Goal: Book appointment/travel/reservation

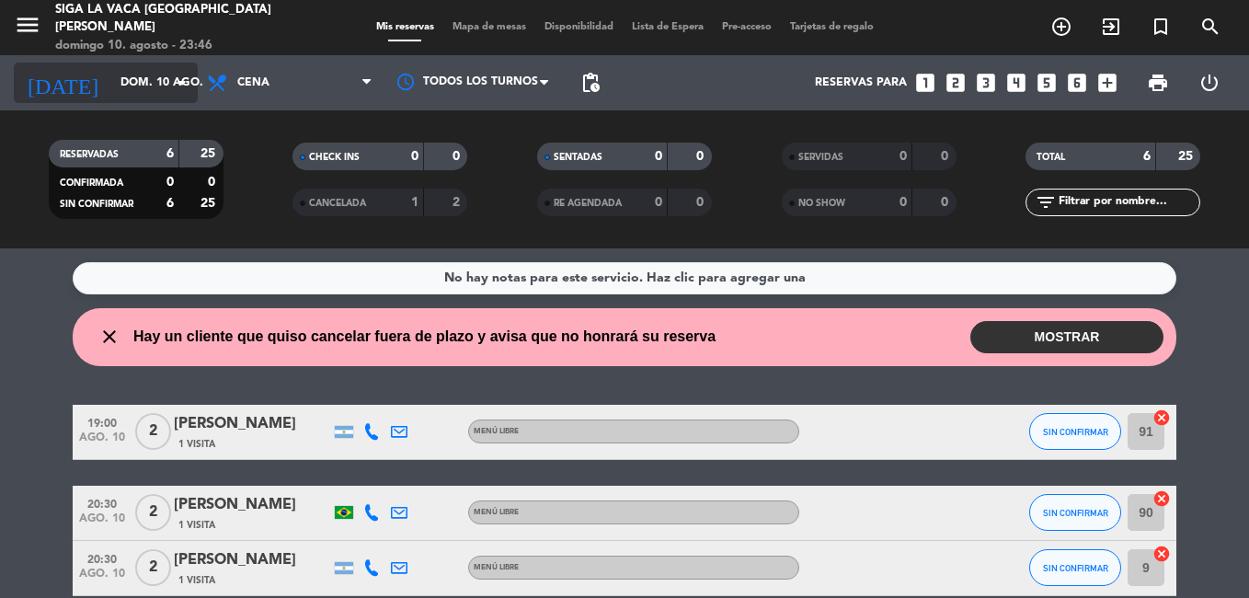
click at [181, 83] on icon "arrow_drop_down" at bounding box center [182, 83] width 22 height 22
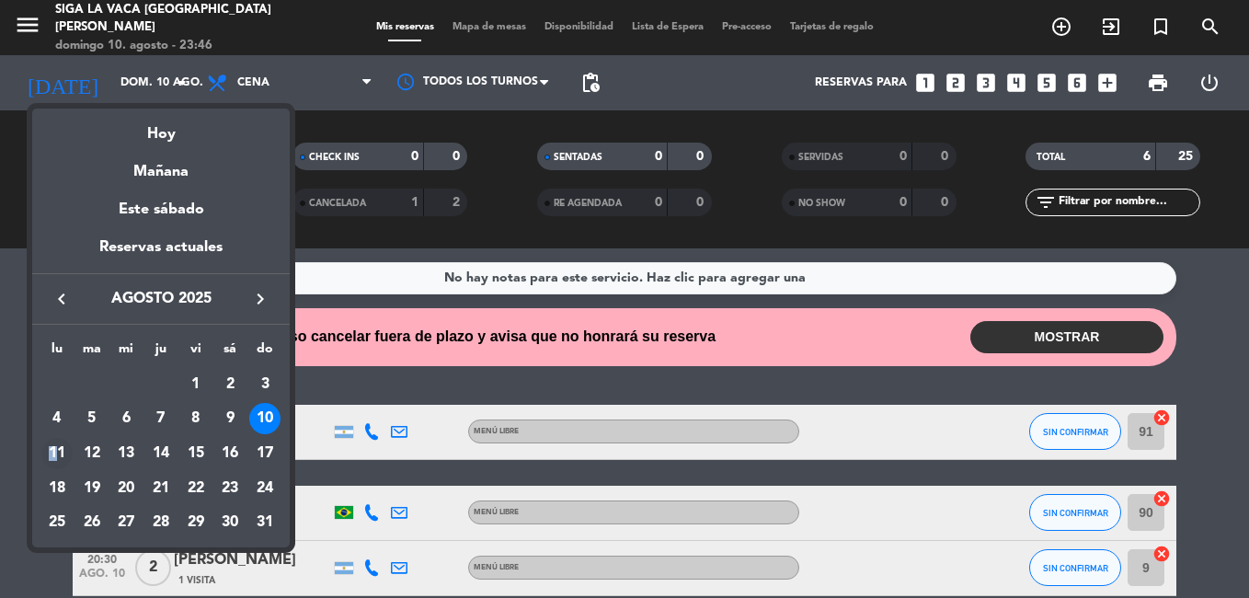
click at [54, 452] on div "11" at bounding box center [56, 453] width 31 height 31
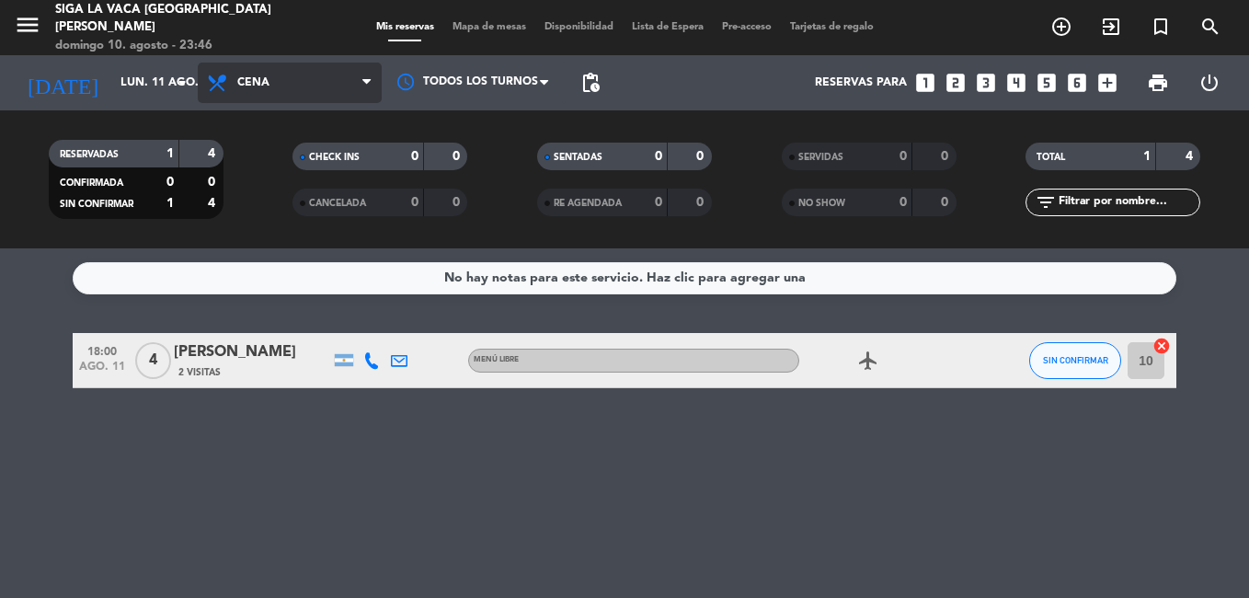
click at [365, 82] on icon at bounding box center [366, 82] width 8 height 15
click at [329, 156] on div "menu Siga la vaca [GEOGRAPHIC_DATA][PERSON_NAME][DATE] 10. agosto - 23:46 Mis r…" at bounding box center [624, 124] width 1249 height 248
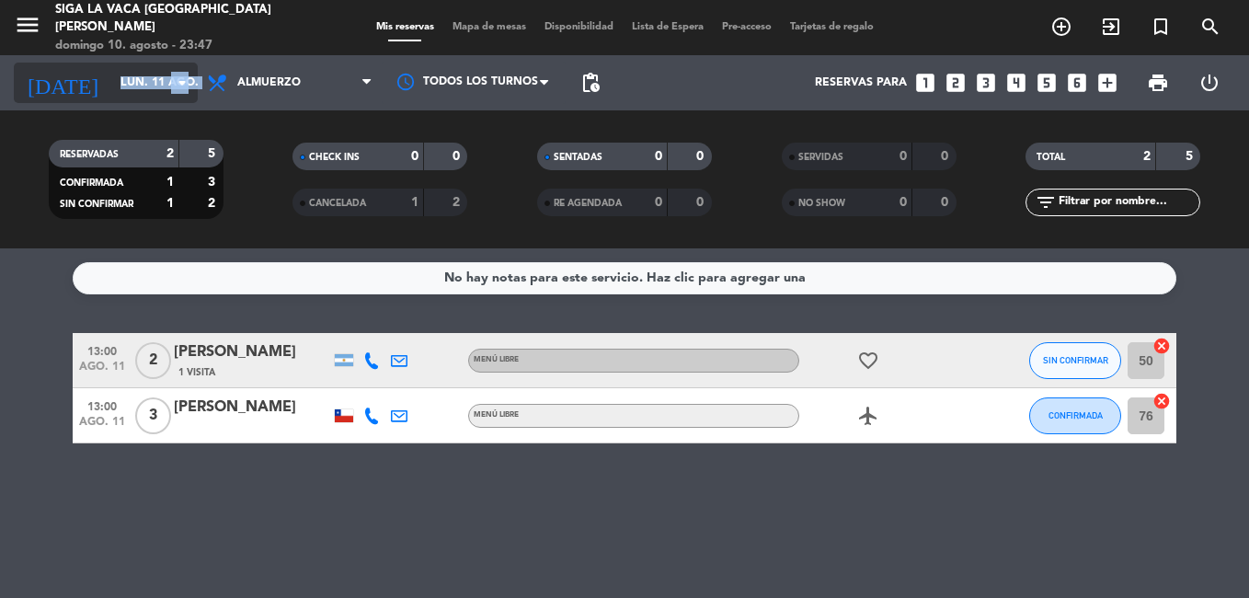
click at [194, 82] on div "[DATE] [DATE] arrow_drop_down" at bounding box center [106, 83] width 184 height 40
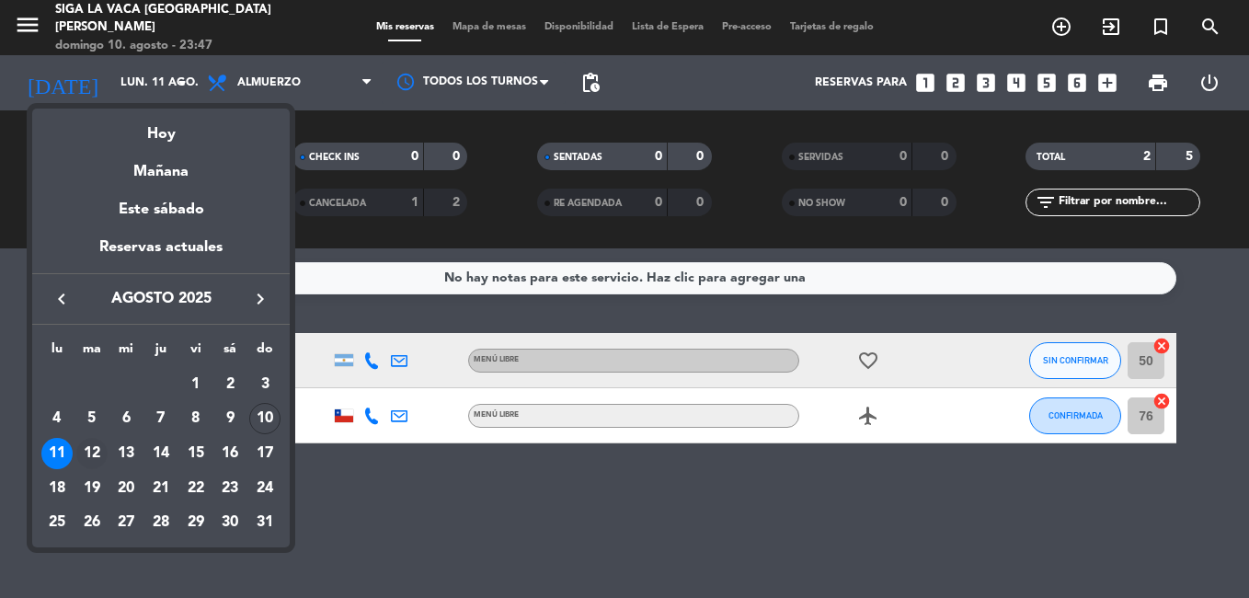
click at [103, 453] on div "12" at bounding box center [91, 453] width 31 height 31
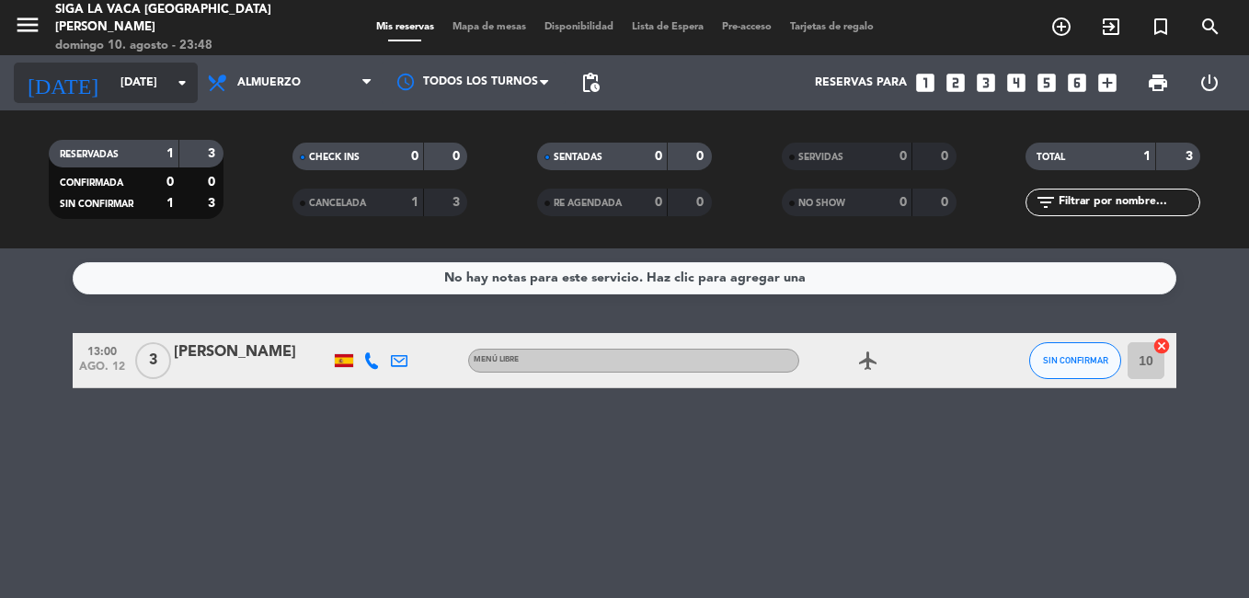
click at [178, 85] on icon "arrow_drop_down" at bounding box center [182, 83] width 22 height 22
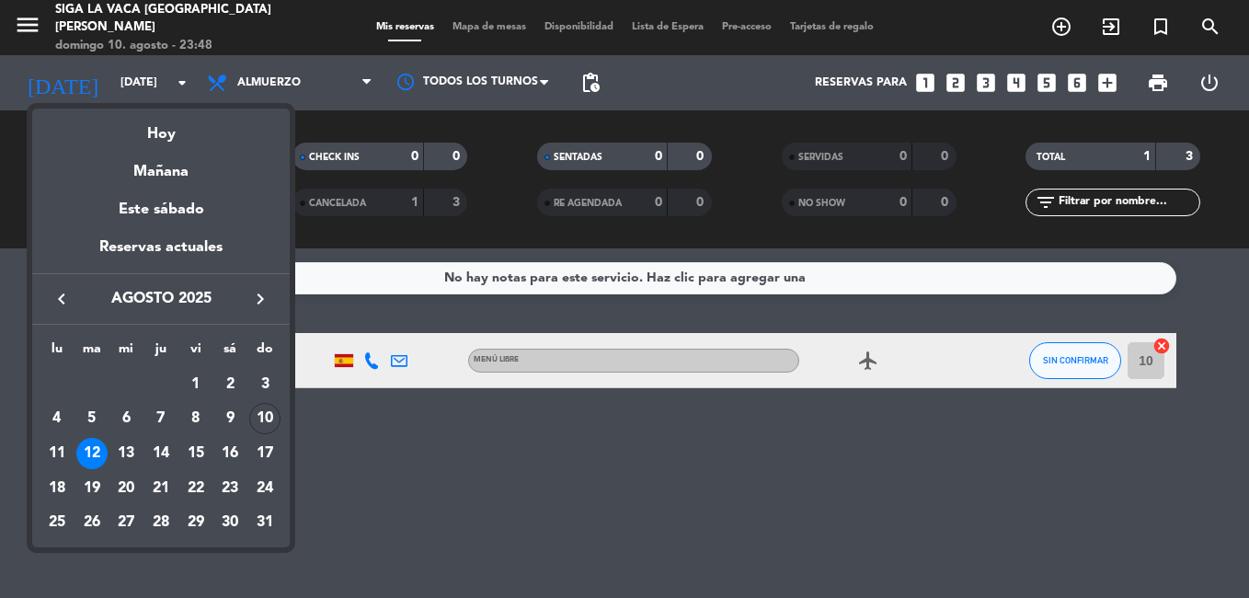
click at [62, 445] on div "11" at bounding box center [56, 453] width 31 height 31
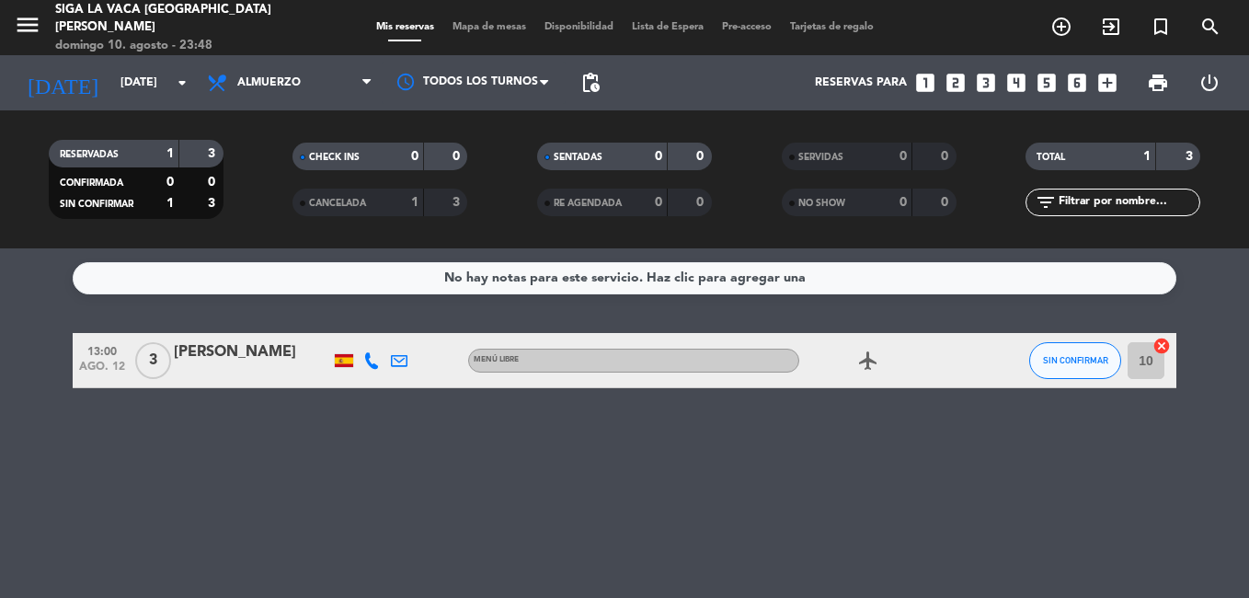
type input "lun. 11 ago."
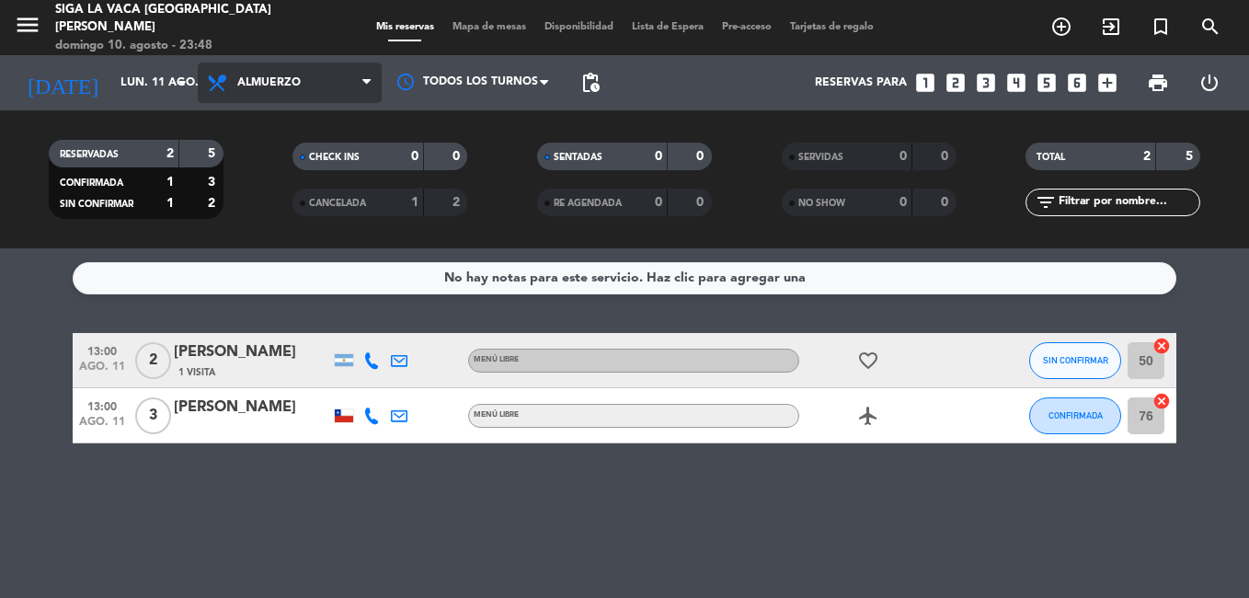
click at [362, 88] on icon at bounding box center [366, 82] width 8 height 15
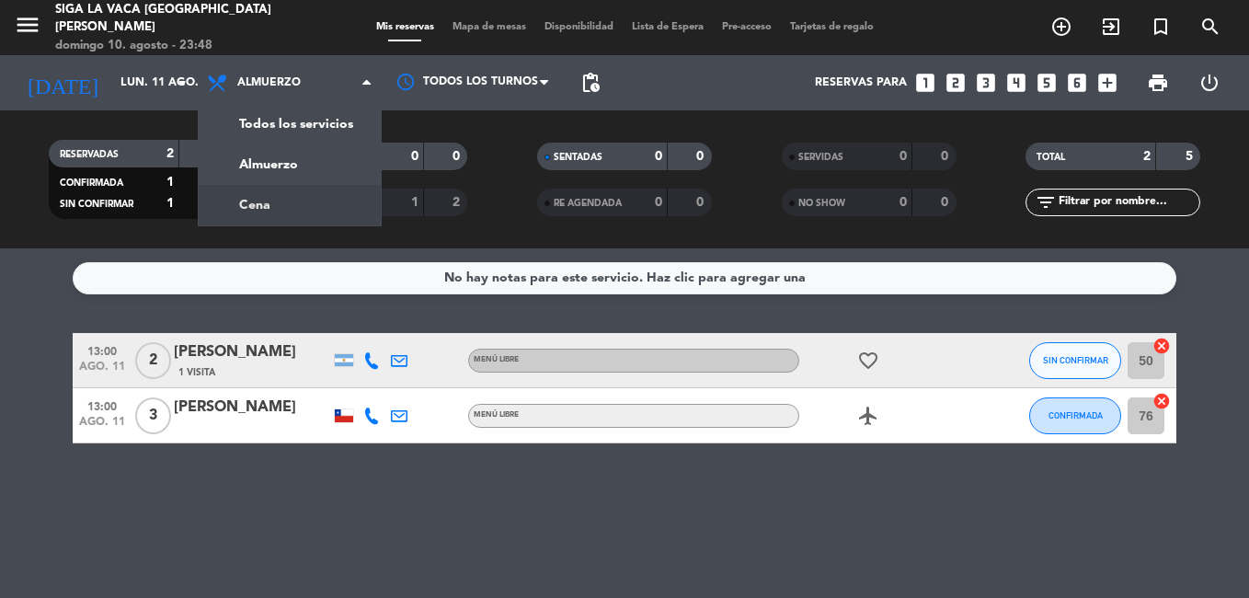
click at [287, 207] on div "menu Siga la vaca [GEOGRAPHIC_DATA][PERSON_NAME][DATE] 10. agosto - 23:48 Mis r…" at bounding box center [624, 124] width 1249 height 248
